Goal: Information Seeking & Learning: Understand process/instructions

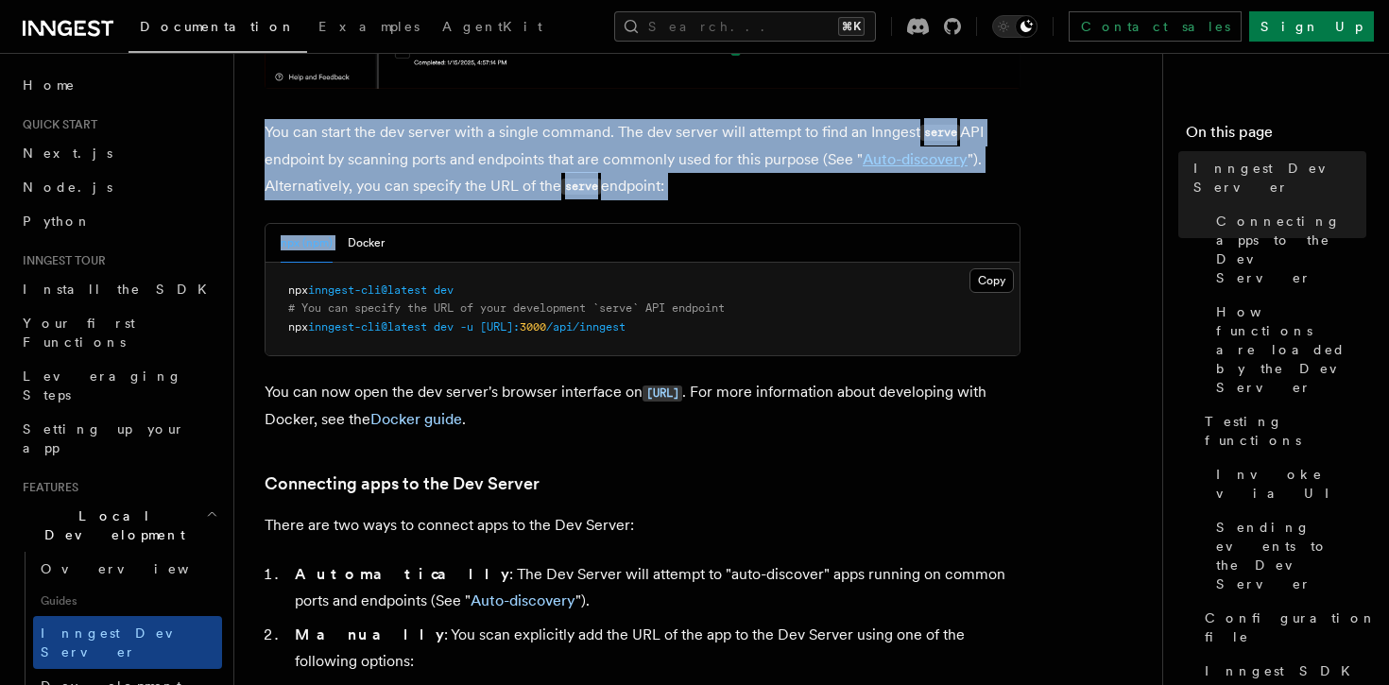
drag, startPoint x: 586, startPoint y: 111, endPoint x: 756, endPoint y: 208, distance: 196.0
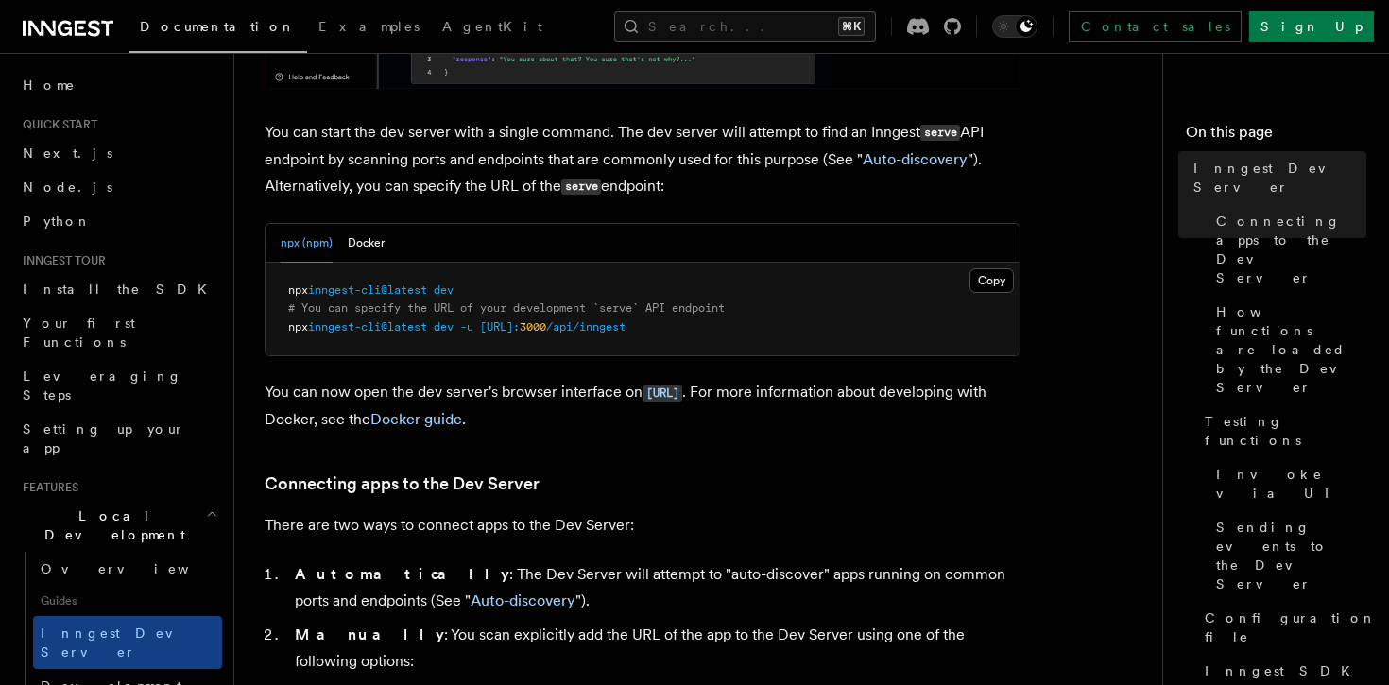
drag, startPoint x: 756, startPoint y: 208, endPoint x: 734, endPoint y: 183, distance: 32.8
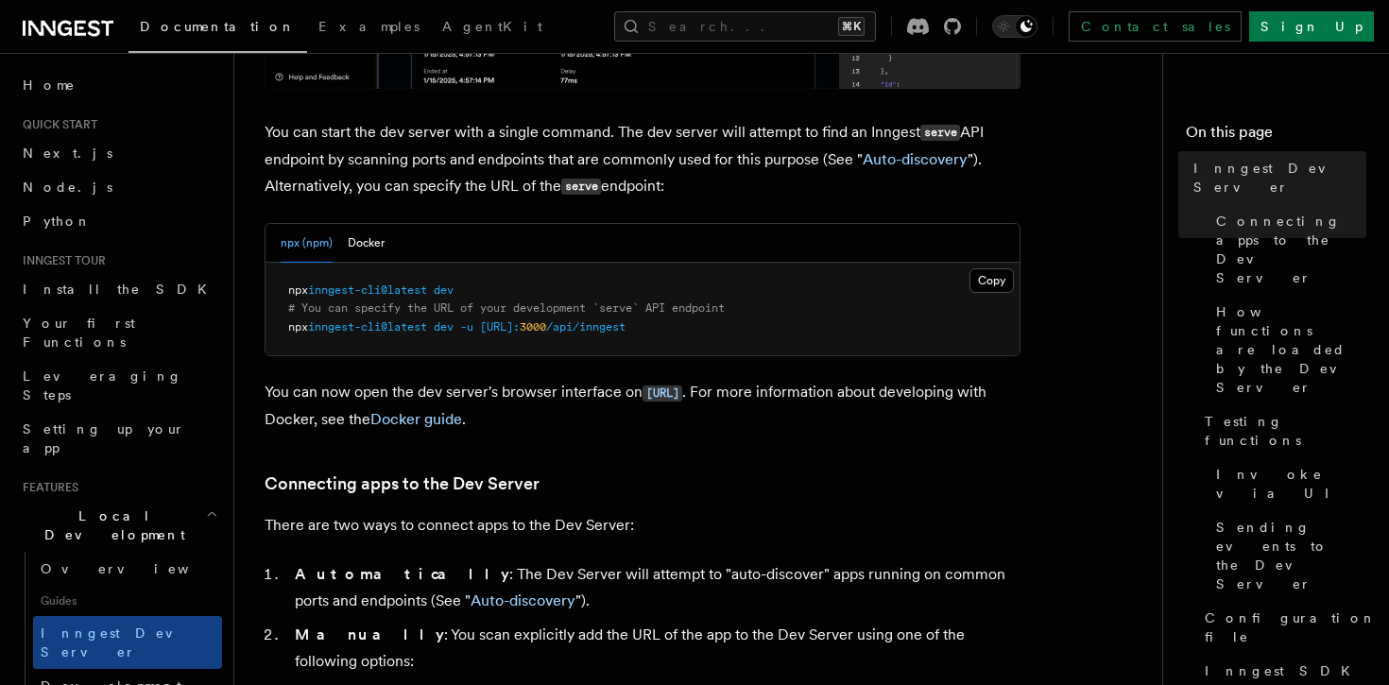
click at [734, 183] on p "You can start the dev server with a single command. The dev server will attempt…" at bounding box center [643, 159] width 756 height 81
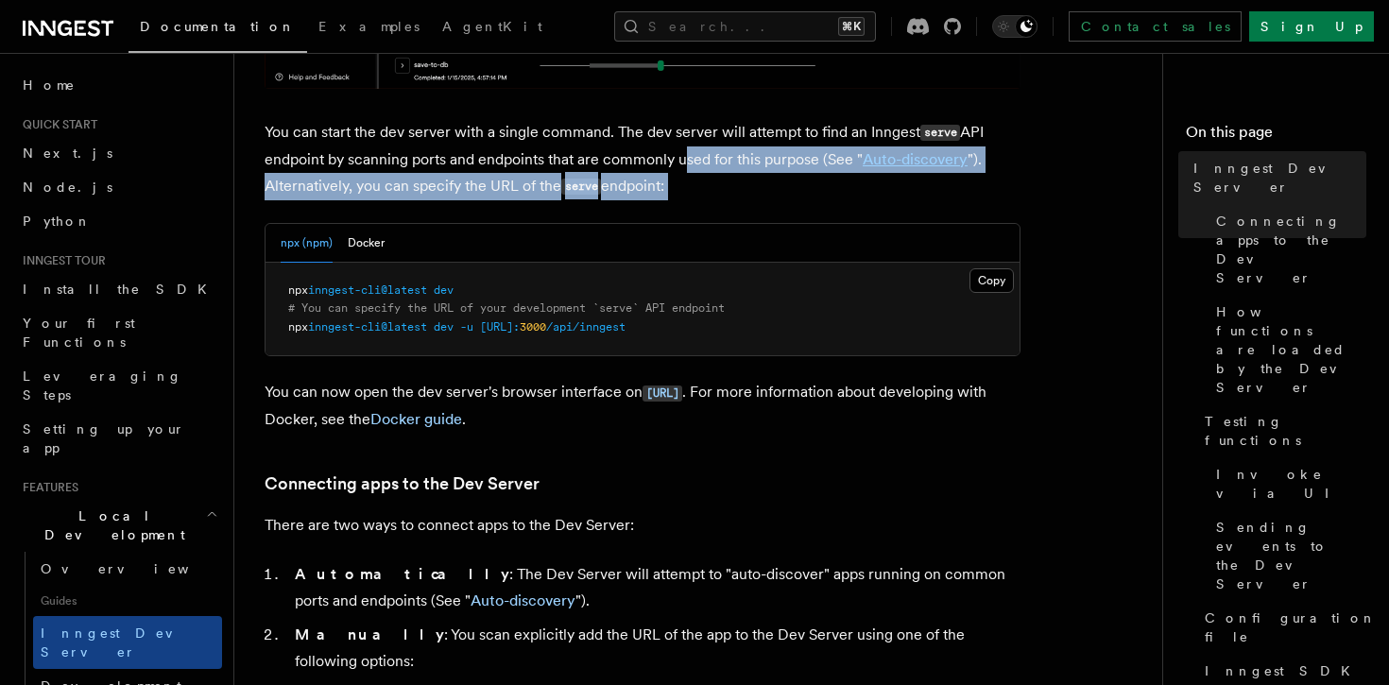
drag, startPoint x: 734, startPoint y: 183, endPoint x: 718, endPoint y: 175, distance: 18.2
click at [713, 168] on p "You can start the dev server with a single command. The dev server will attempt…" at bounding box center [643, 159] width 756 height 81
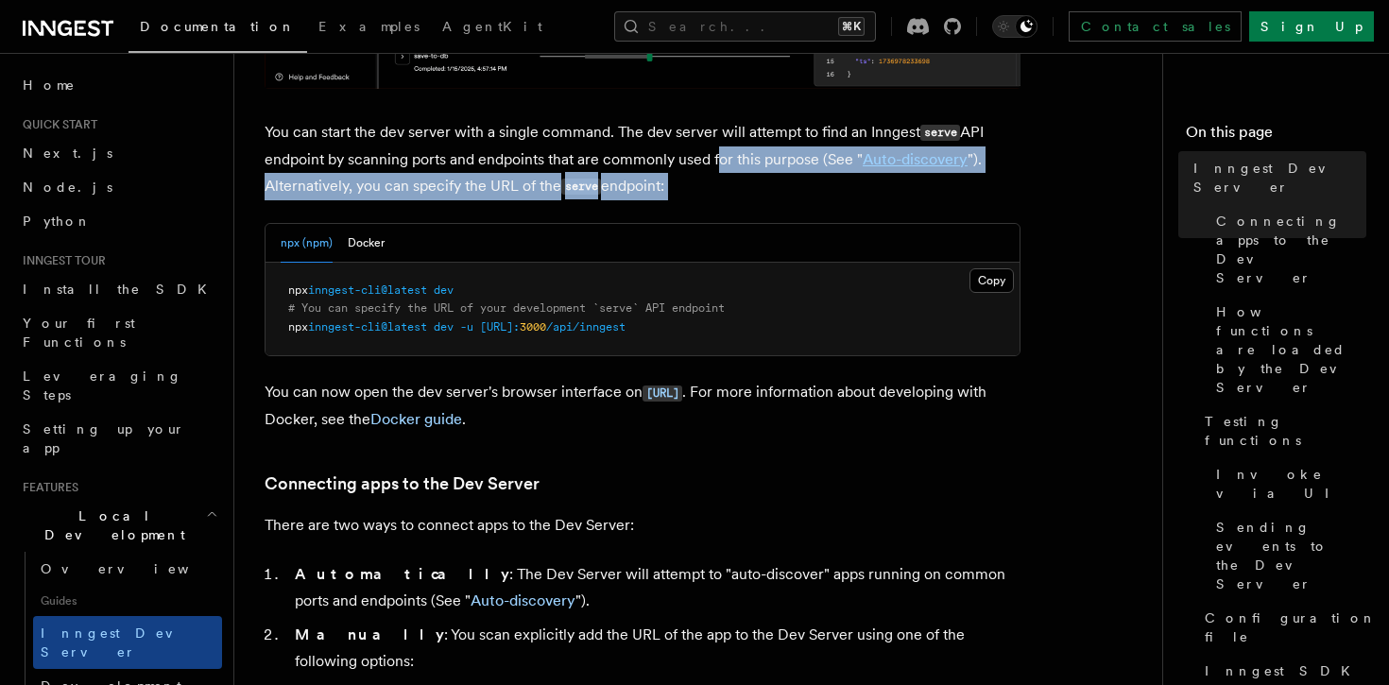
click at [718, 175] on p "You can start the dev server with a single command. The dev server will attempt…" at bounding box center [643, 159] width 756 height 81
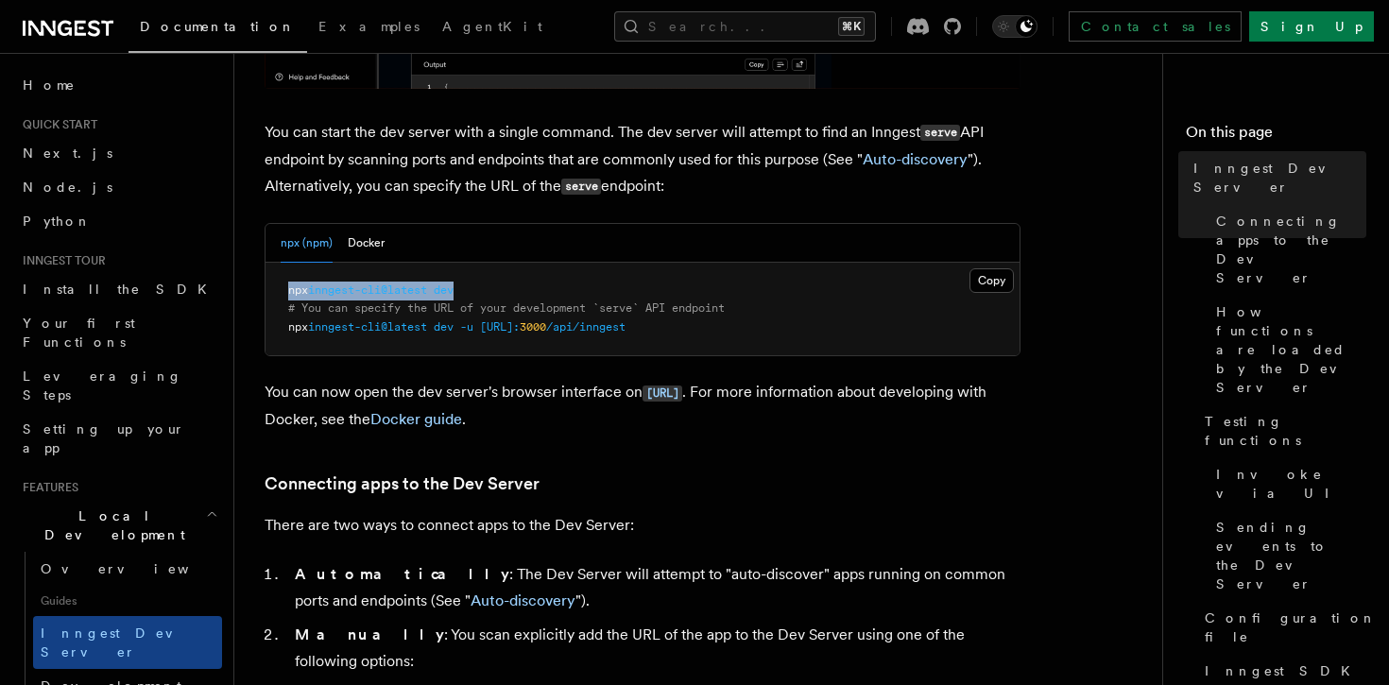
drag, startPoint x: 283, startPoint y: 296, endPoint x: 504, endPoint y: 294, distance: 221.2
click at [504, 294] on pre "npx inngest-cli@latest dev # You can specify the URL of your development `serve…" at bounding box center [643, 310] width 754 height 94
copy span "npx inngest-cli@latest dev"
